Goal: Ask a question

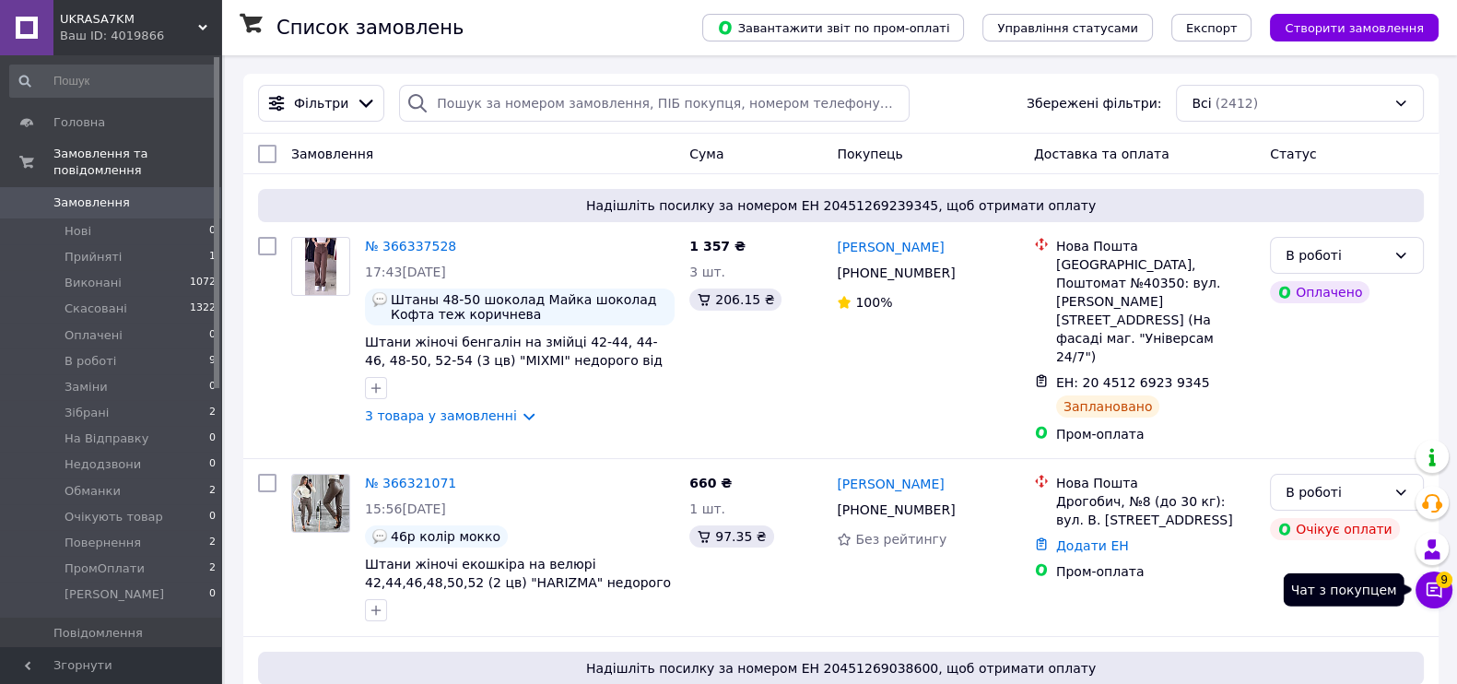
click at [1429, 582] on icon at bounding box center [1434, 590] width 18 height 18
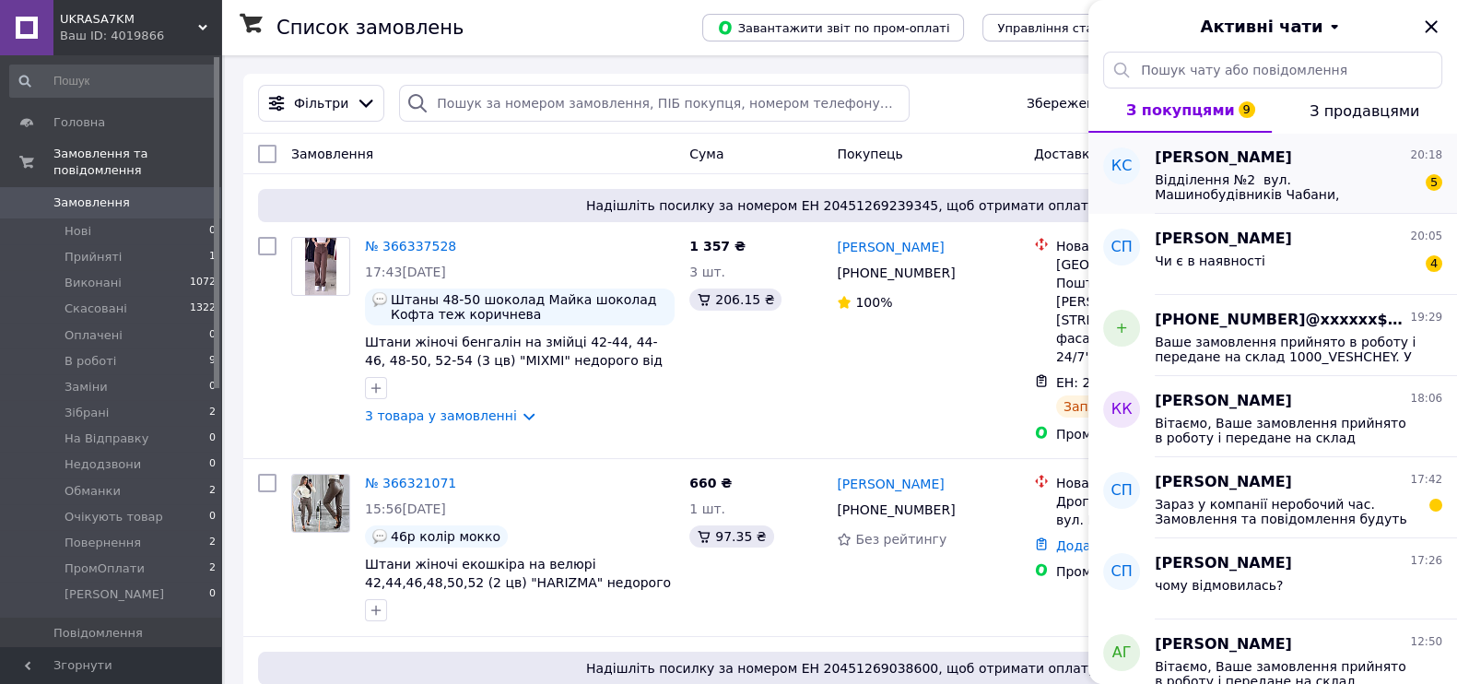
click at [1317, 172] on span "Відділення №2 вул. Машинобудівників Чабани, [GEOGRAPHIC_DATA] [PERSON_NAME] Кат…" at bounding box center [1286, 186] width 262 height 29
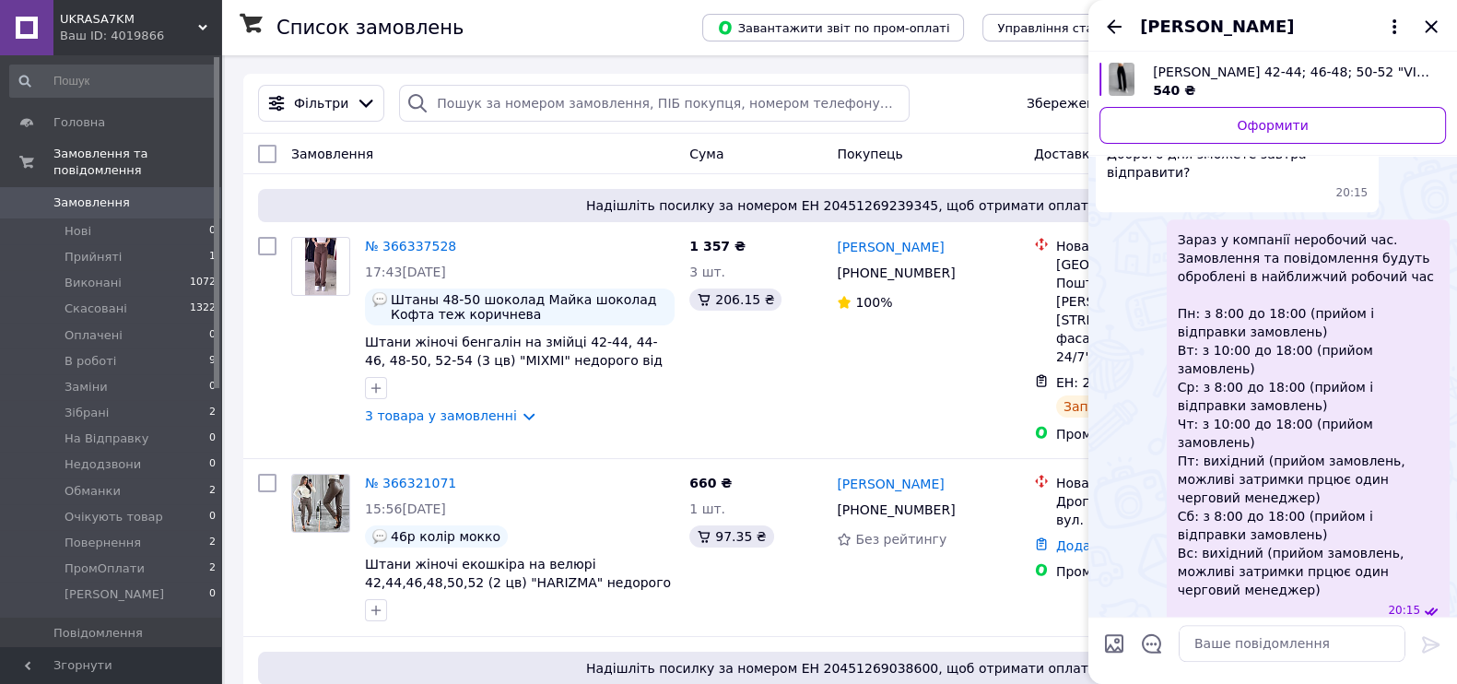
scroll to position [2411, 0]
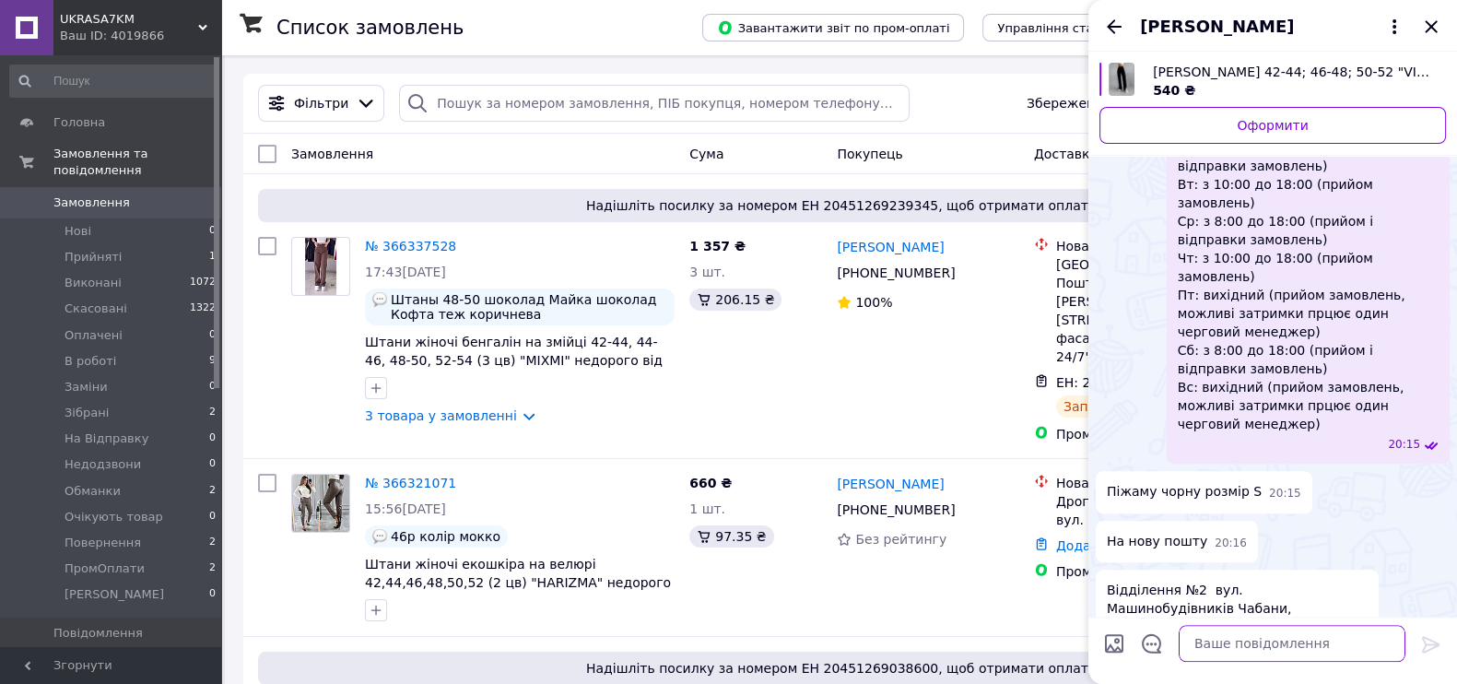
click at [1322, 629] on textarea at bounding box center [1292, 643] width 227 height 37
paste textarea "На картку якого банку Вам зручно оплатити? [GEOGRAPHIC_DATA], [GEOGRAPHIC_DATA]…"
type textarea "На картку якого банку Вам зручно оплатити? [GEOGRAPHIC_DATA], [GEOGRAPHIC_DATA]…"
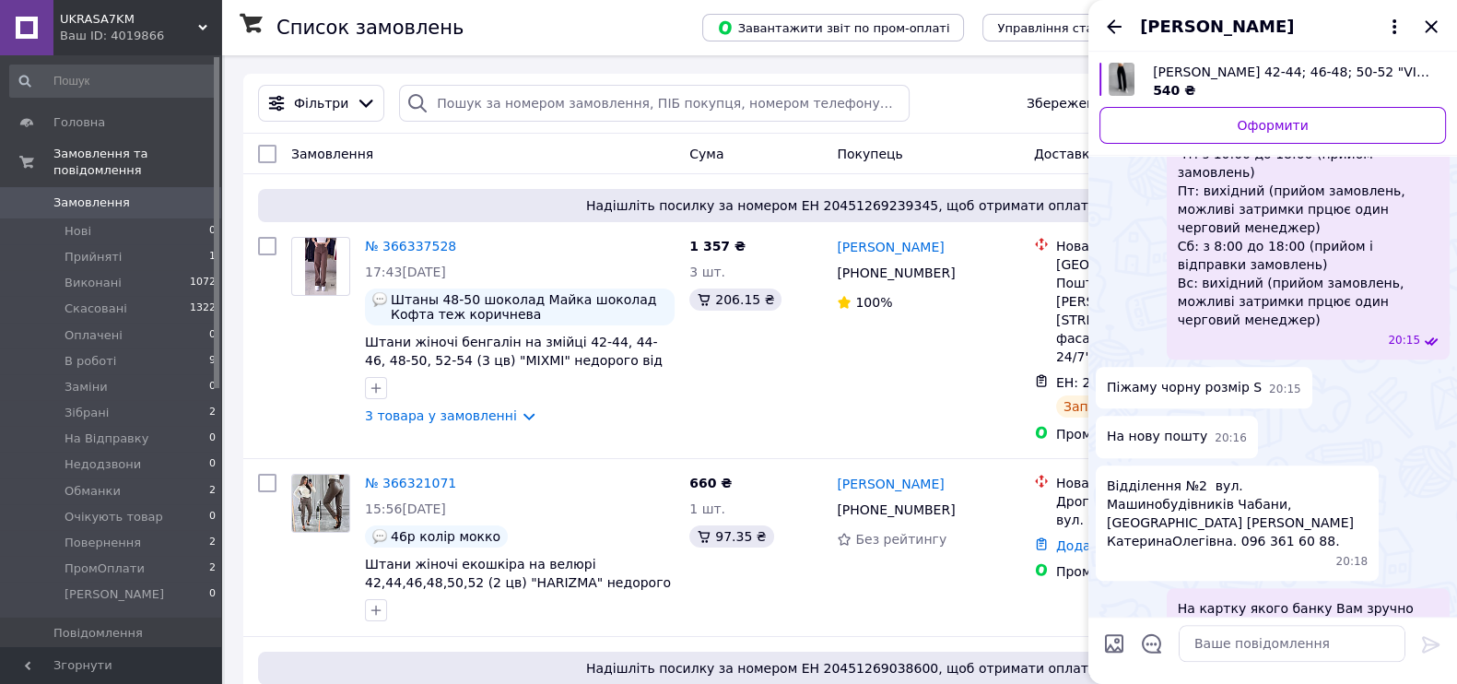
click at [1127, 20] on div "[PERSON_NAME]" at bounding box center [1273, 26] width 369 height 52
click at [1112, 25] on icon "Назад" at bounding box center [1114, 27] width 22 height 22
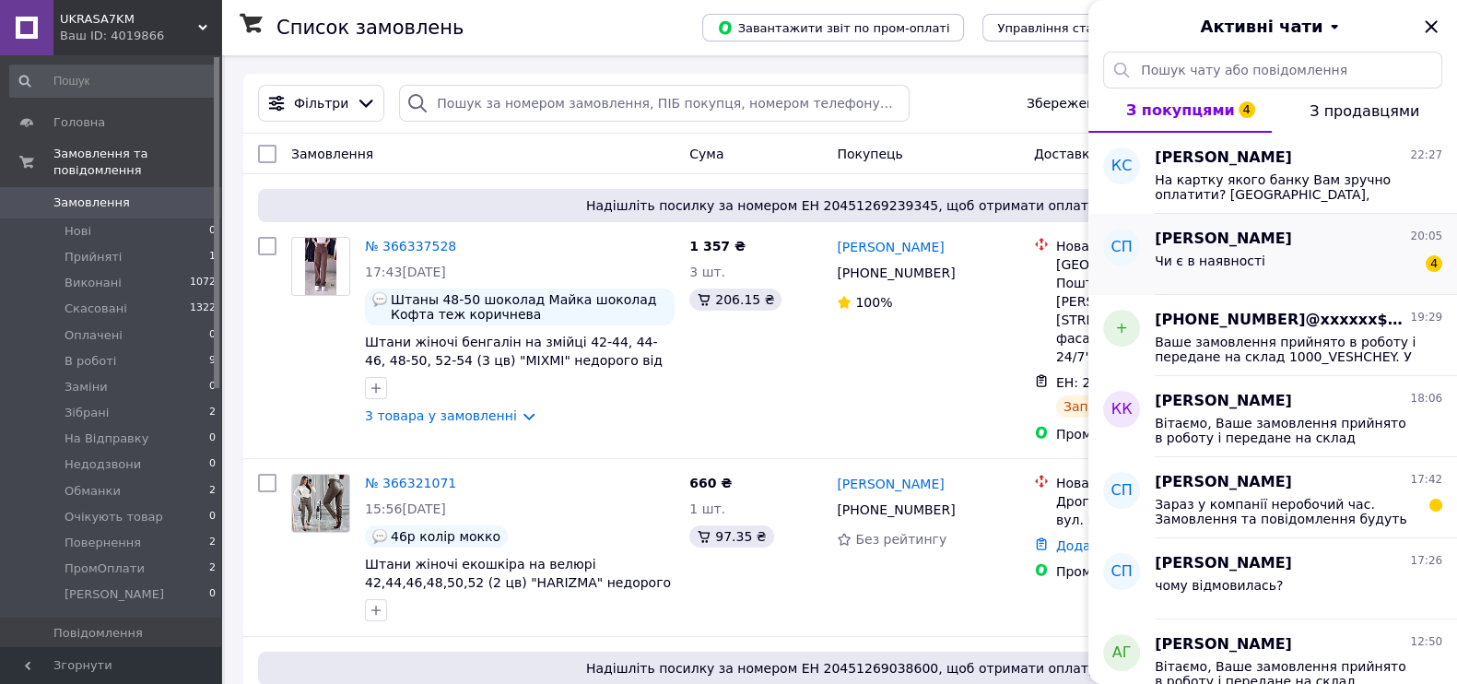
click at [1301, 273] on div "Чи є в наявності 4" at bounding box center [1299, 264] width 288 height 29
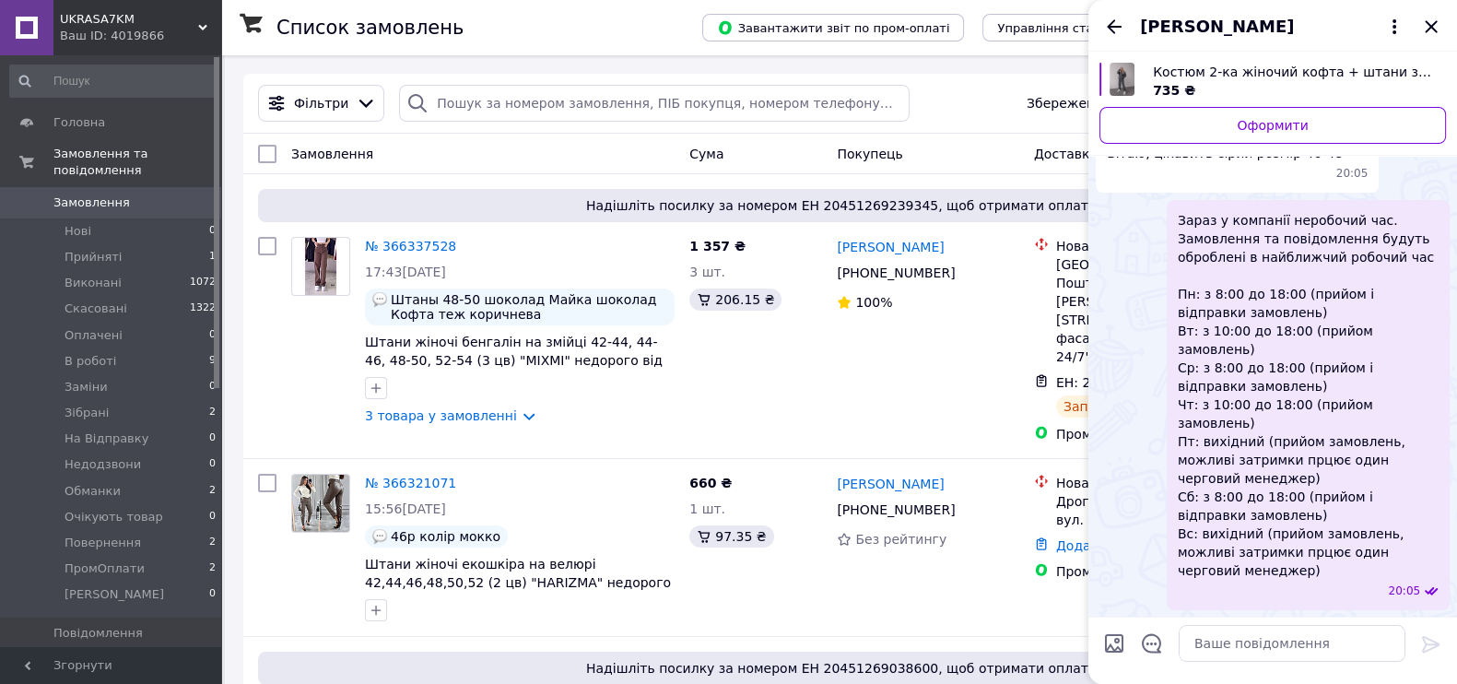
scroll to position [136, 0]
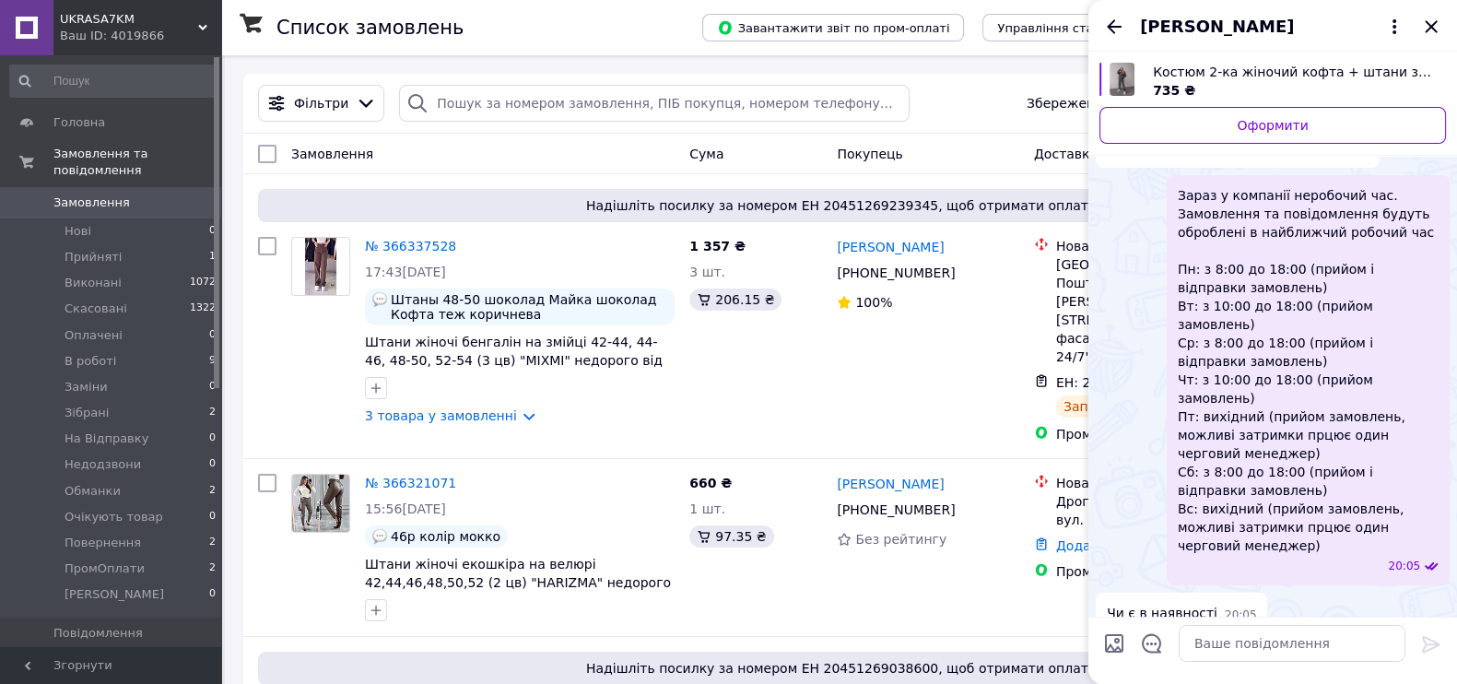
click at [1268, 619] on div at bounding box center [1293, 644] width 242 height 52
click at [1270, 632] on textarea at bounding box center [1292, 643] width 227 height 37
type textarea "Добрий вечір"
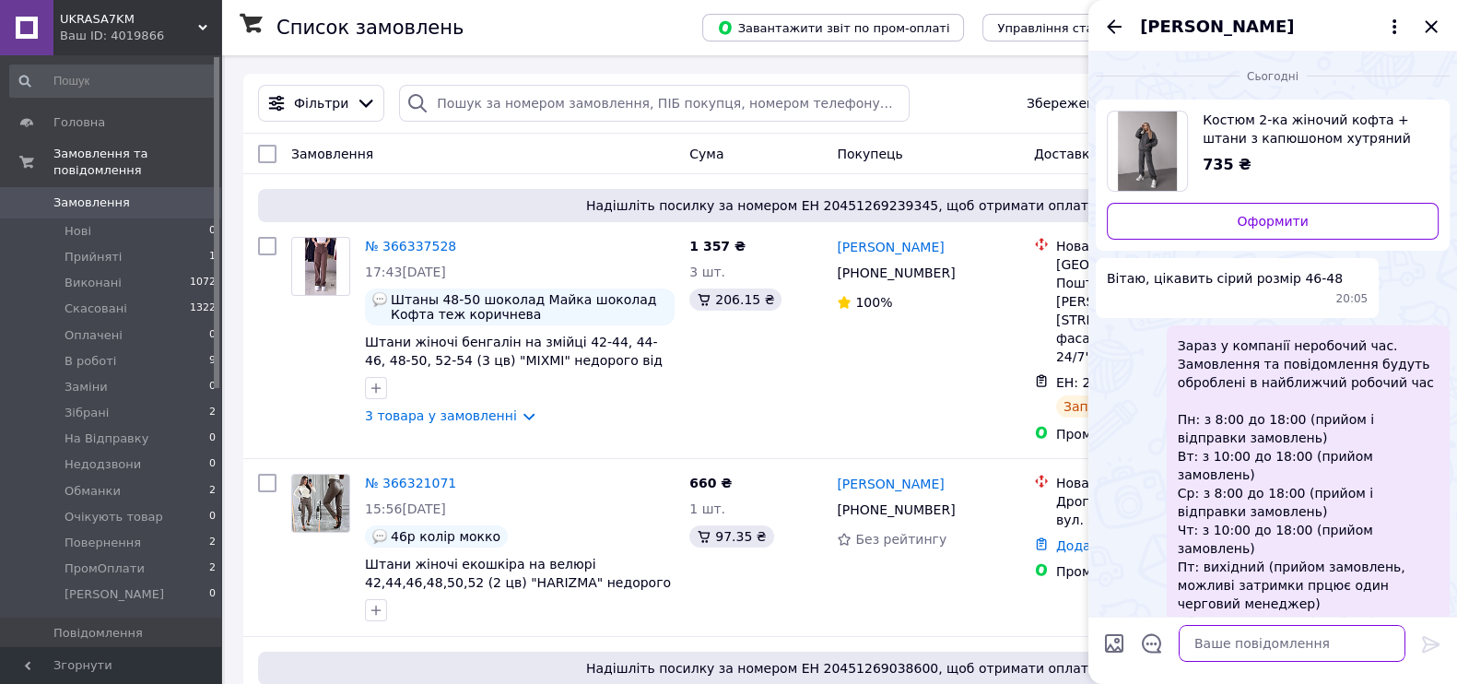
scroll to position [84, 0]
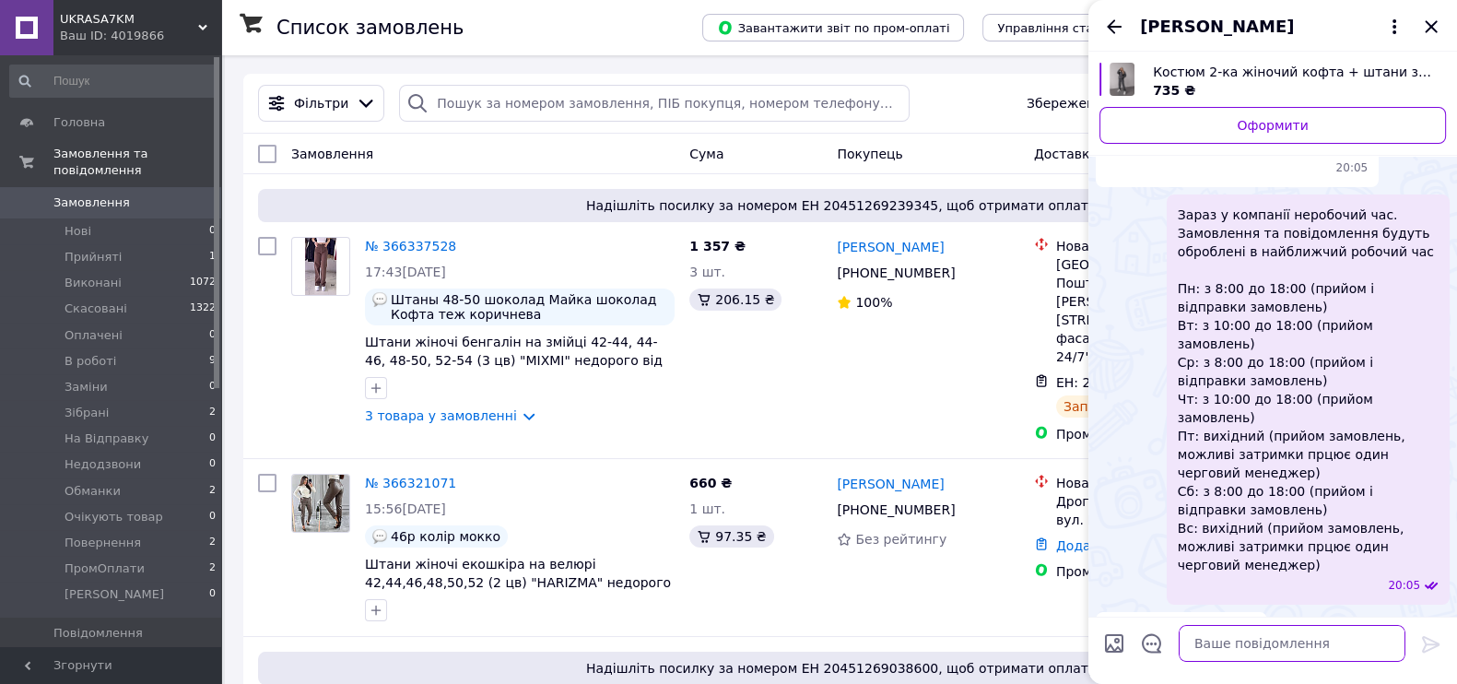
click at [1352, 660] on textarea at bounding box center [1292, 643] width 227 height 37
paste textarea "Напишіть будь-ласка куди відправляти і хто буде отримувати посилку?"
type textarea "Напишіть будь-ласка куди відправляти і хто буде отримувати посилку?"
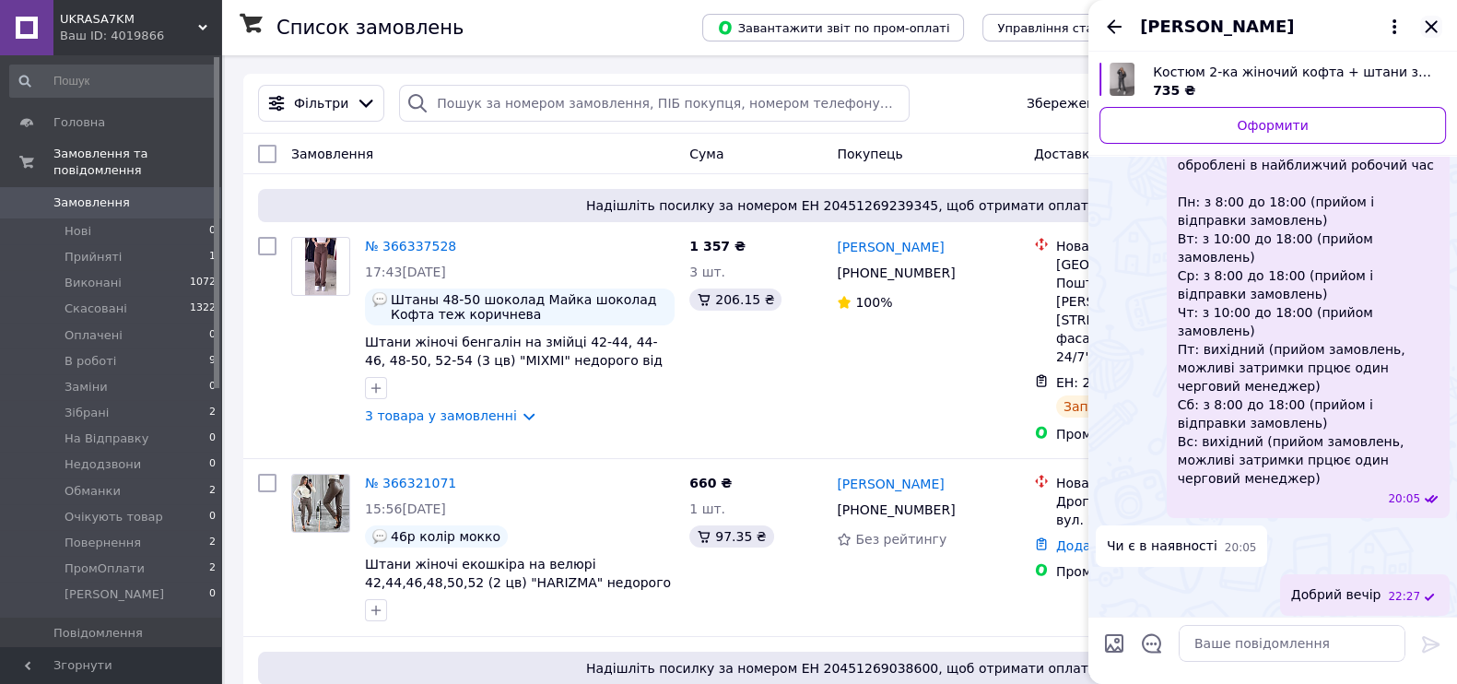
click at [1432, 20] on icon "Закрити" at bounding box center [1432, 27] width 22 height 22
